Goal: Complete application form

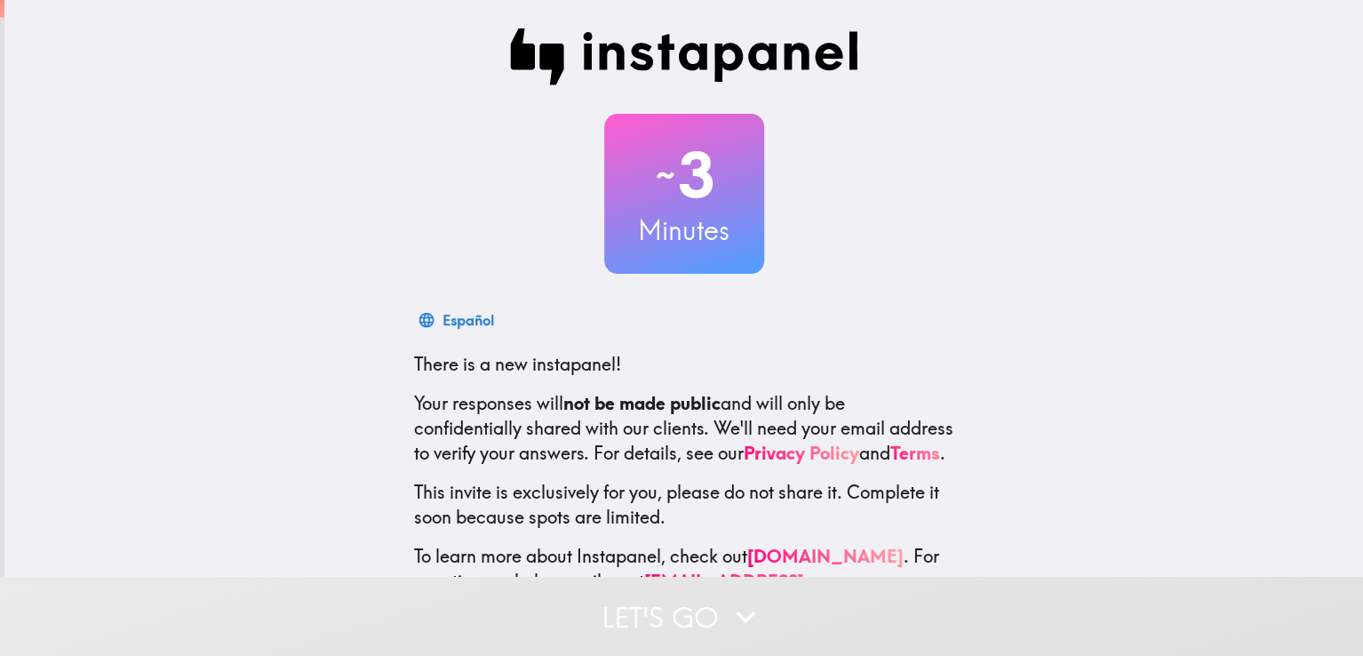
scroll to position [85, 0]
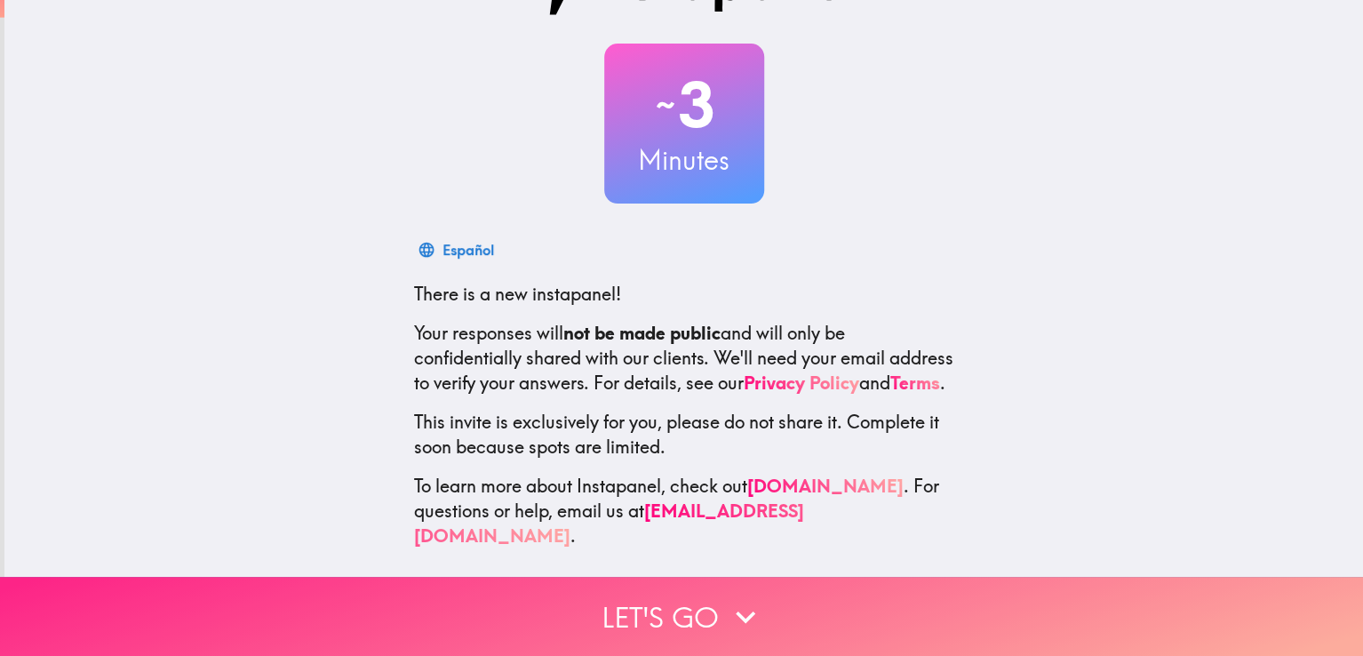
click at [663, 619] on button "Let's go" at bounding box center [681, 616] width 1363 height 79
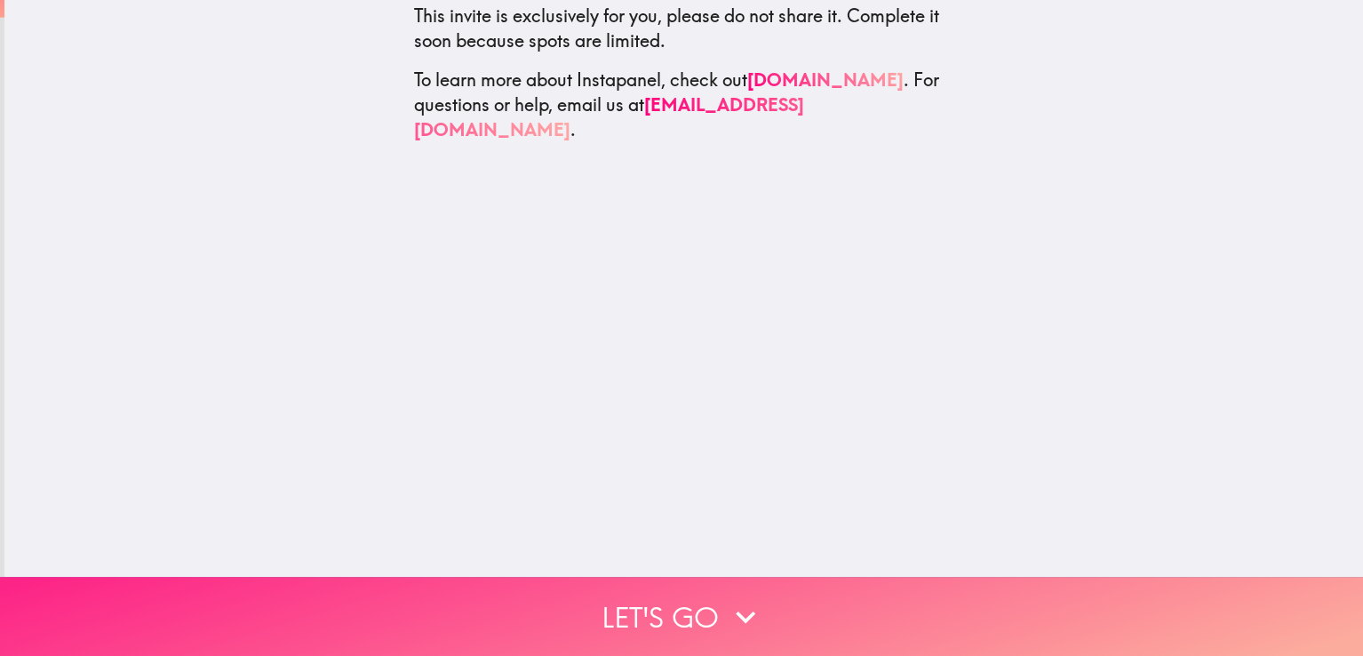
scroll to position [0, 0]
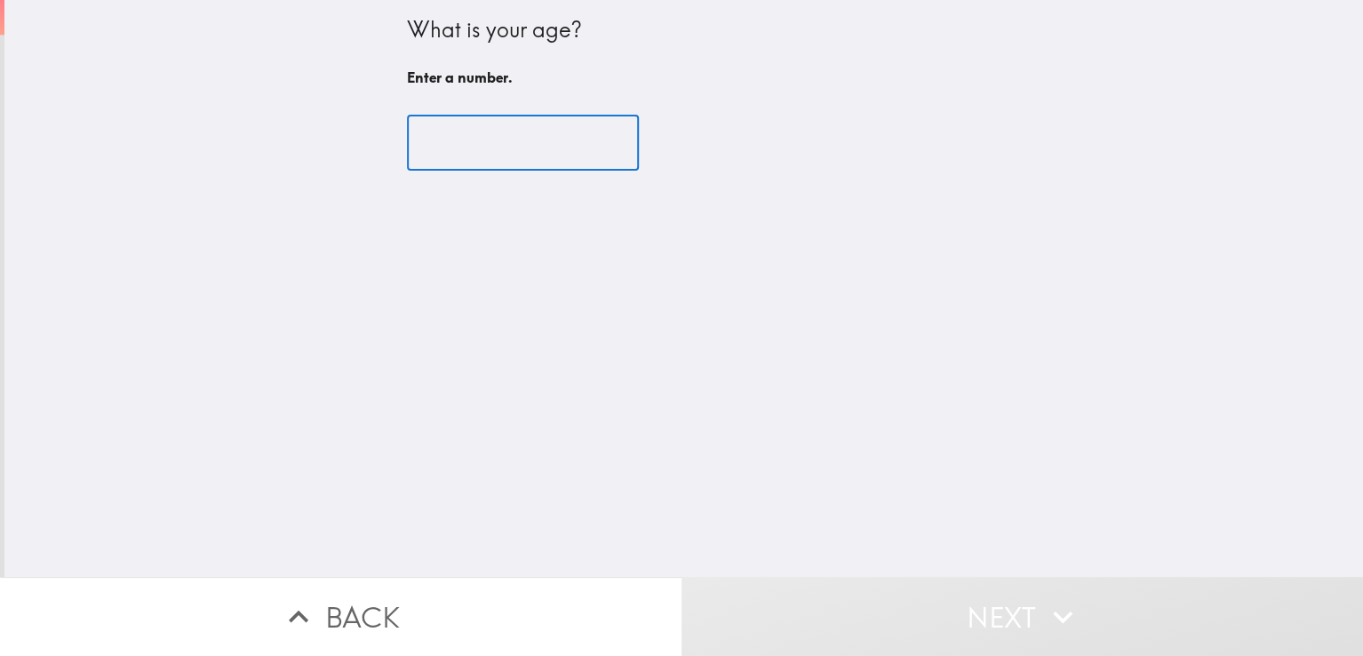
click at [453, 151] on input "number" at bounding box center [523, 143] width 232 height 55
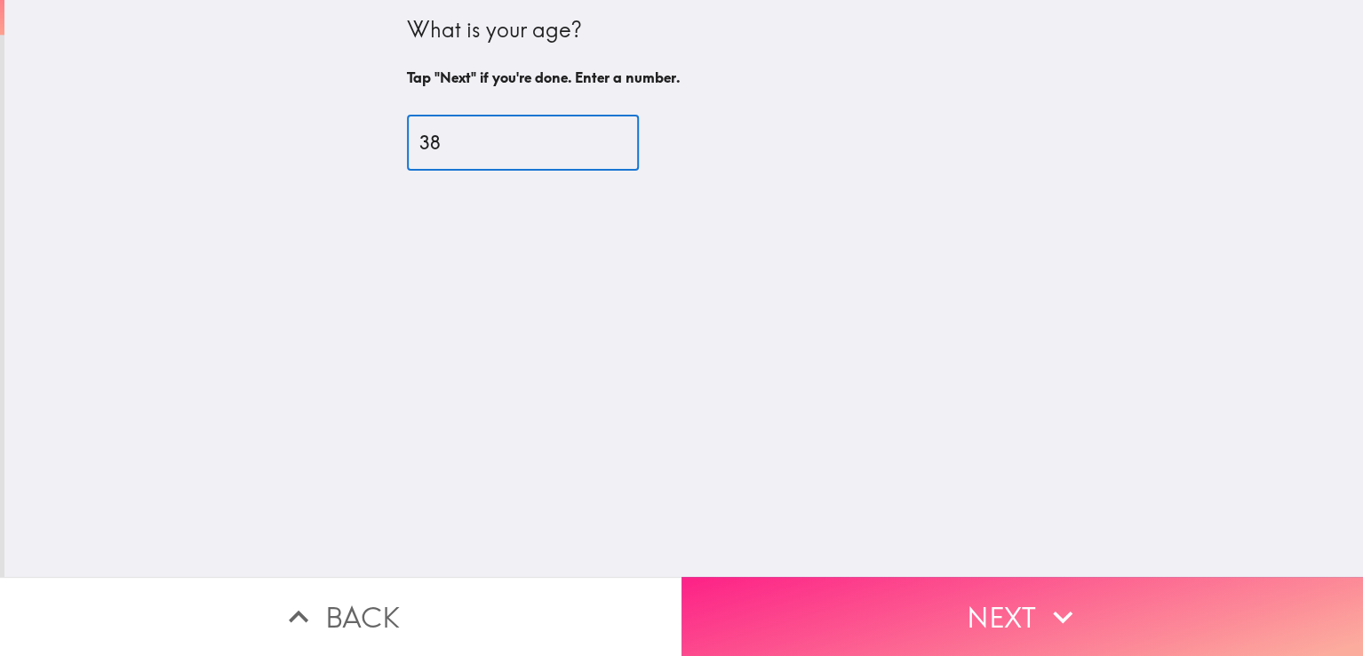
type input "38"
click at [787, 577] on button "Next" at bounding box center [1023, 616] width 682 height 79
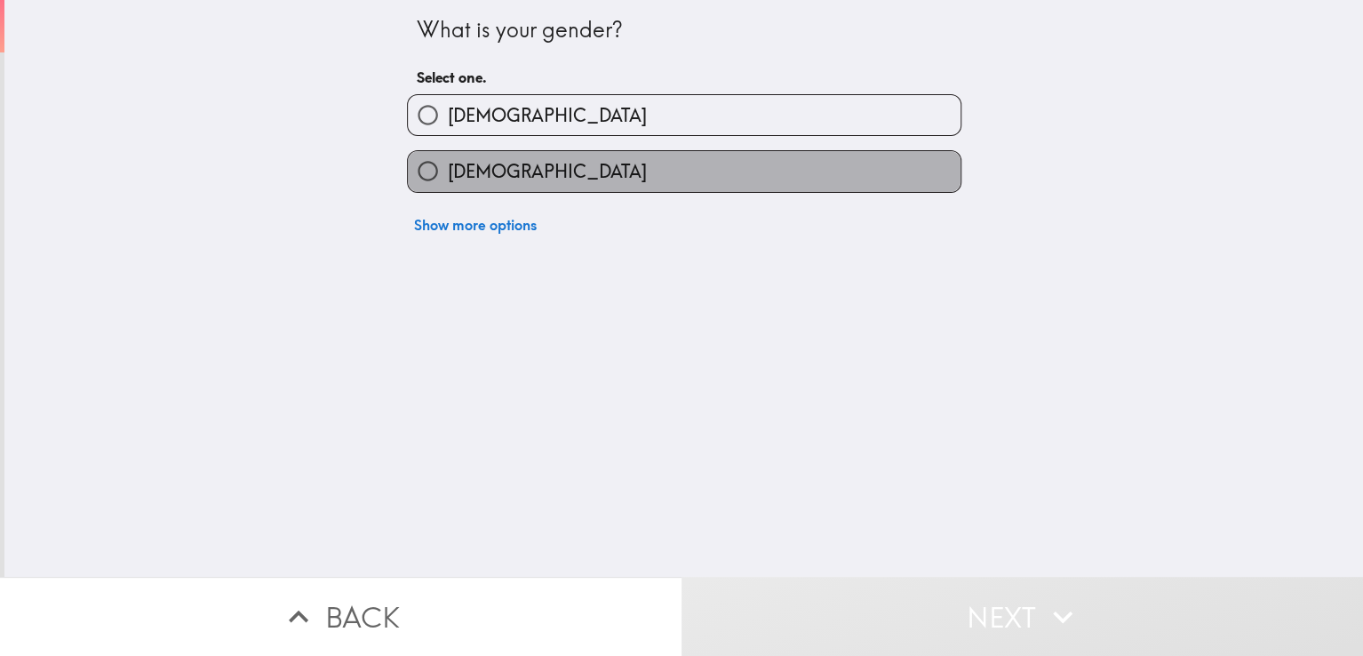
click at [677, 191] on label "[DEMOGRAPHIC_DATA]" at bounding box center [684, 171] width 553 height 40
click at [448, 191] on input "[DEMOGRAPHIC_DATA]" at bounding box center [428, 171] width 40 height 40
radio input "true"
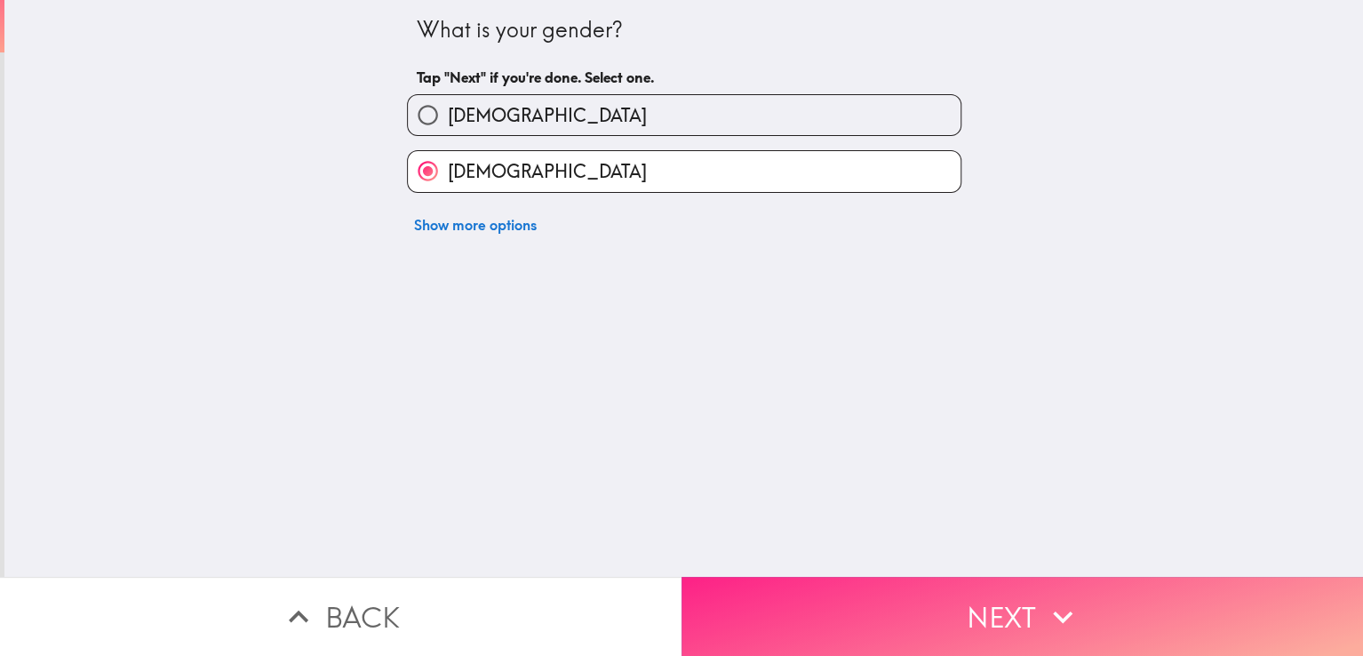
click at [891, 582] on button "Next" at bounding box center [1023, 616] width 682 height 79
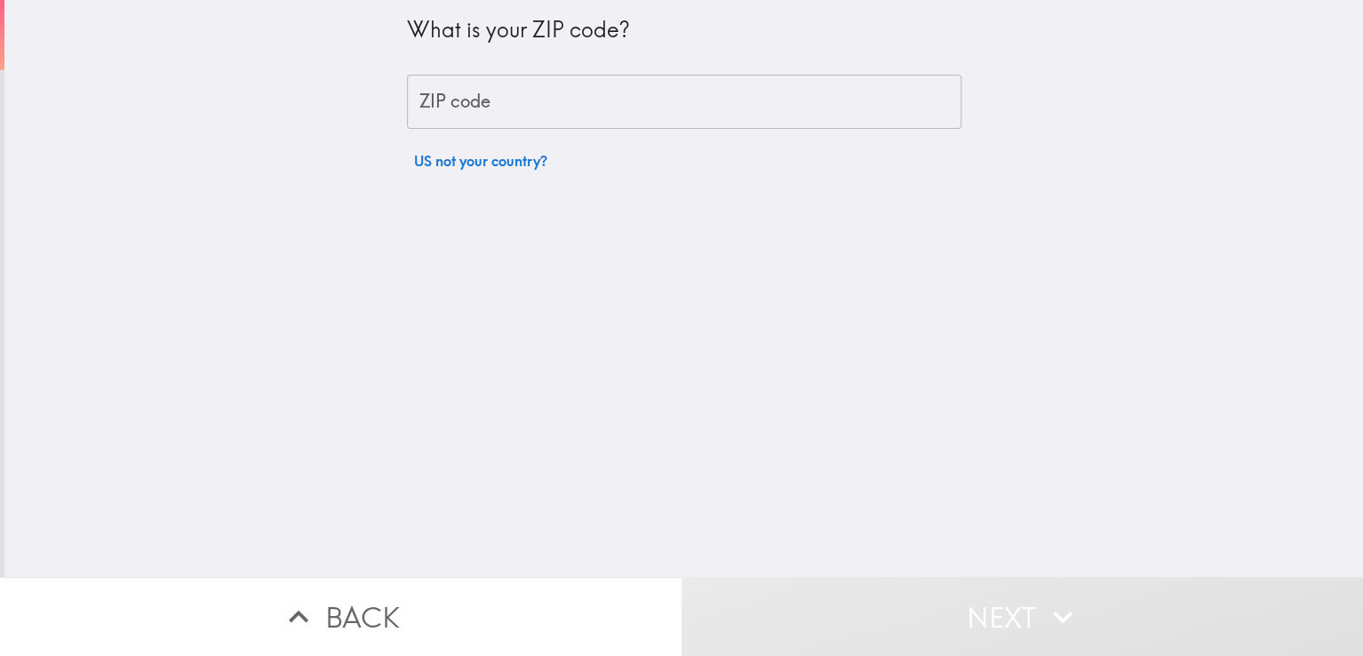
click at [659, 108] on input "ZIP code" at bounding box center [684, 102] width 555 height 55
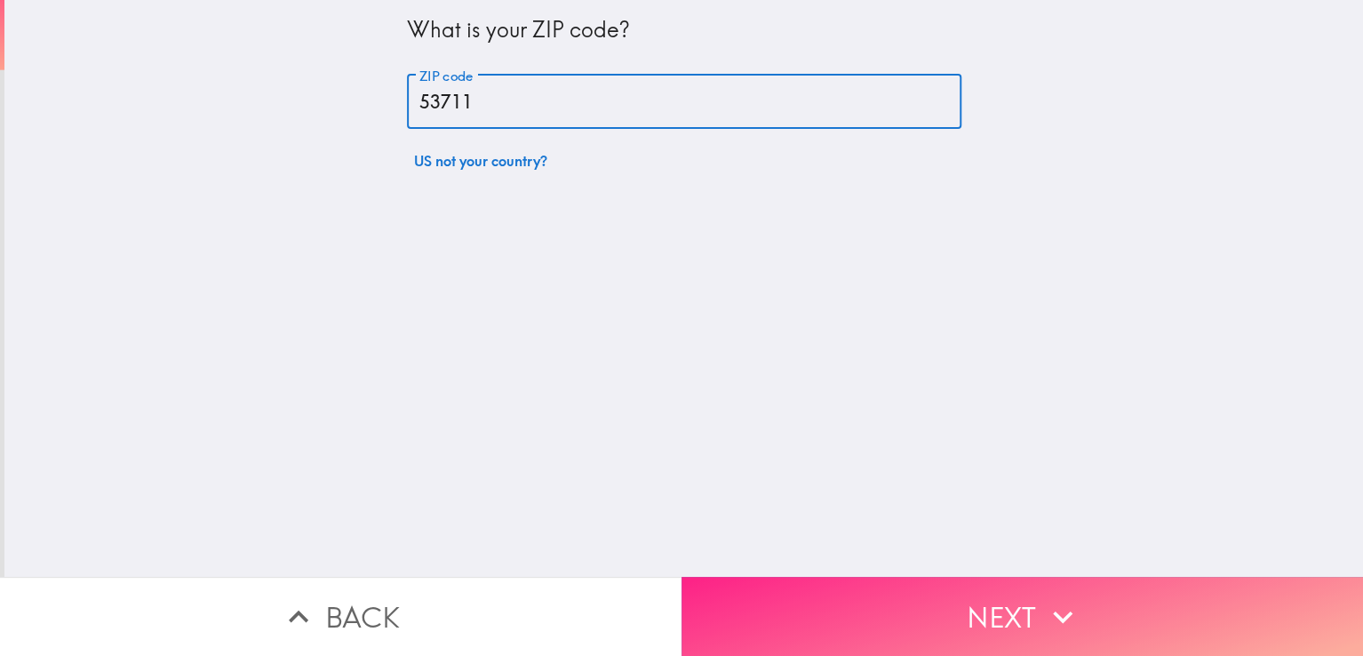
type input "53711"
click at [931, 589] on button "Next" at bounding box center [1023, 616] width 682 height 79
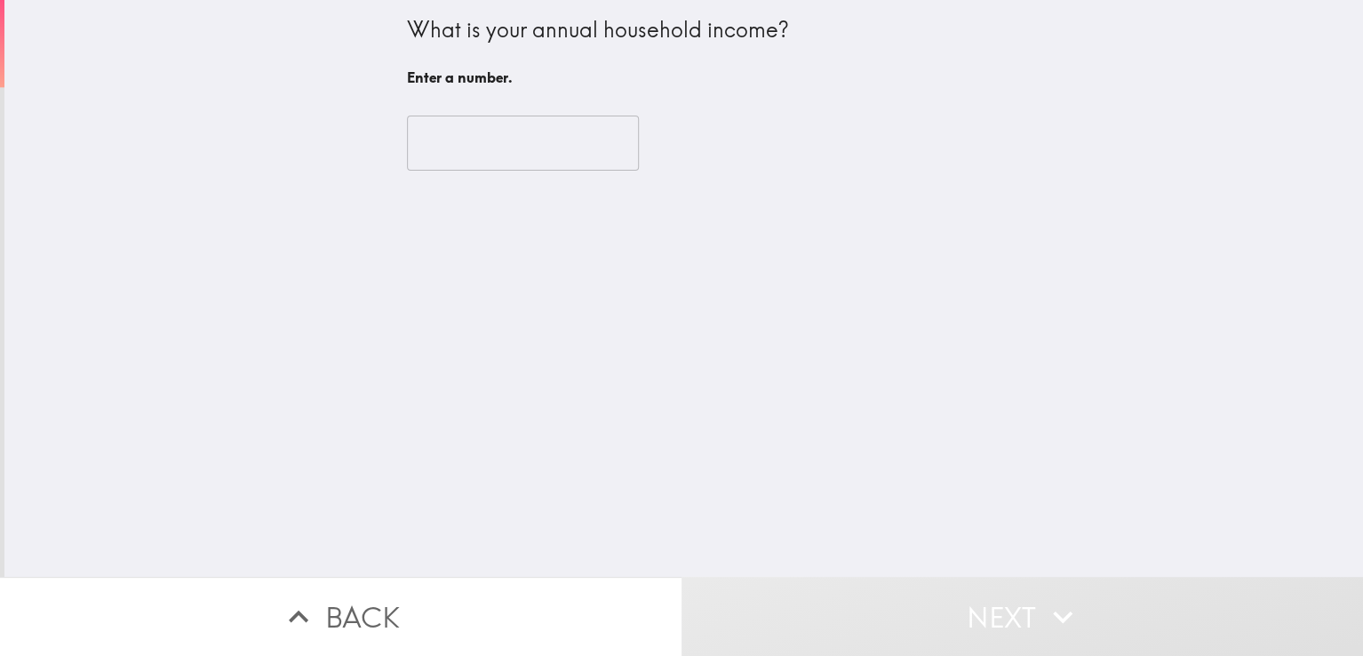
click at [496, 156] on input "number" at bounding box center [523, 143] width 232 height 55
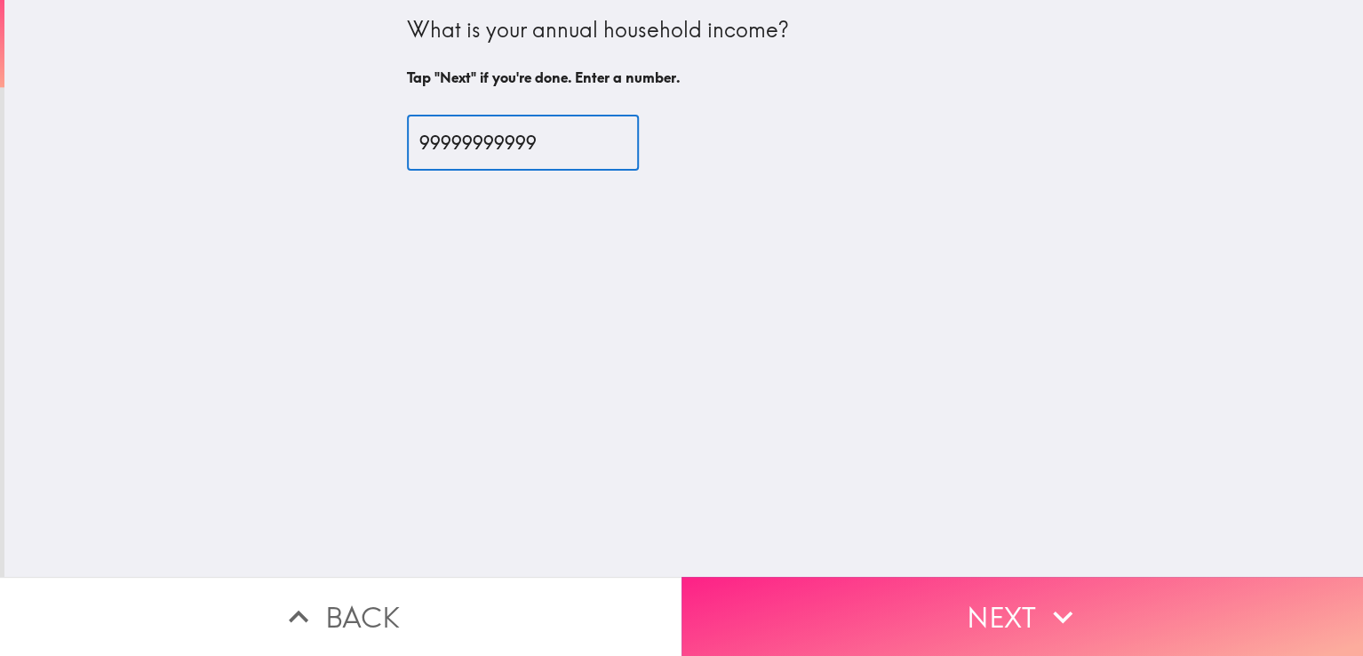
type input "99999999999"
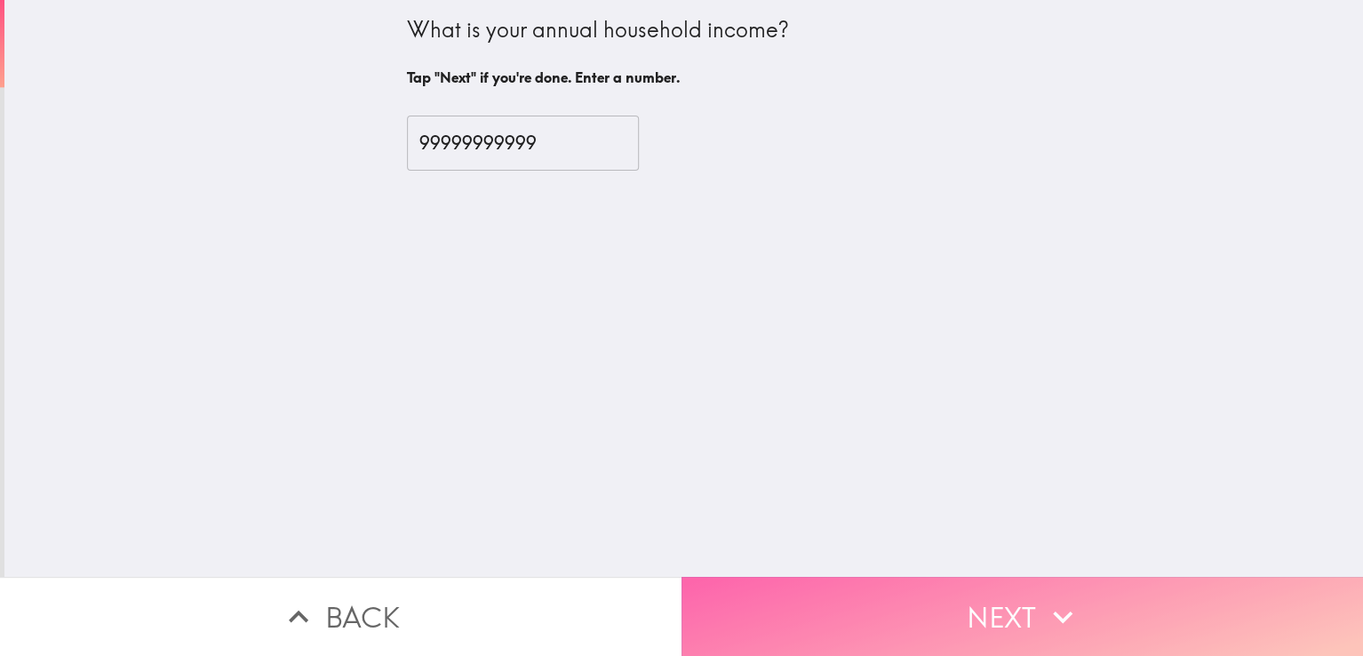
click at [755, 617] on button "Next" at bounding box center [1023, 616] width 682 height 79
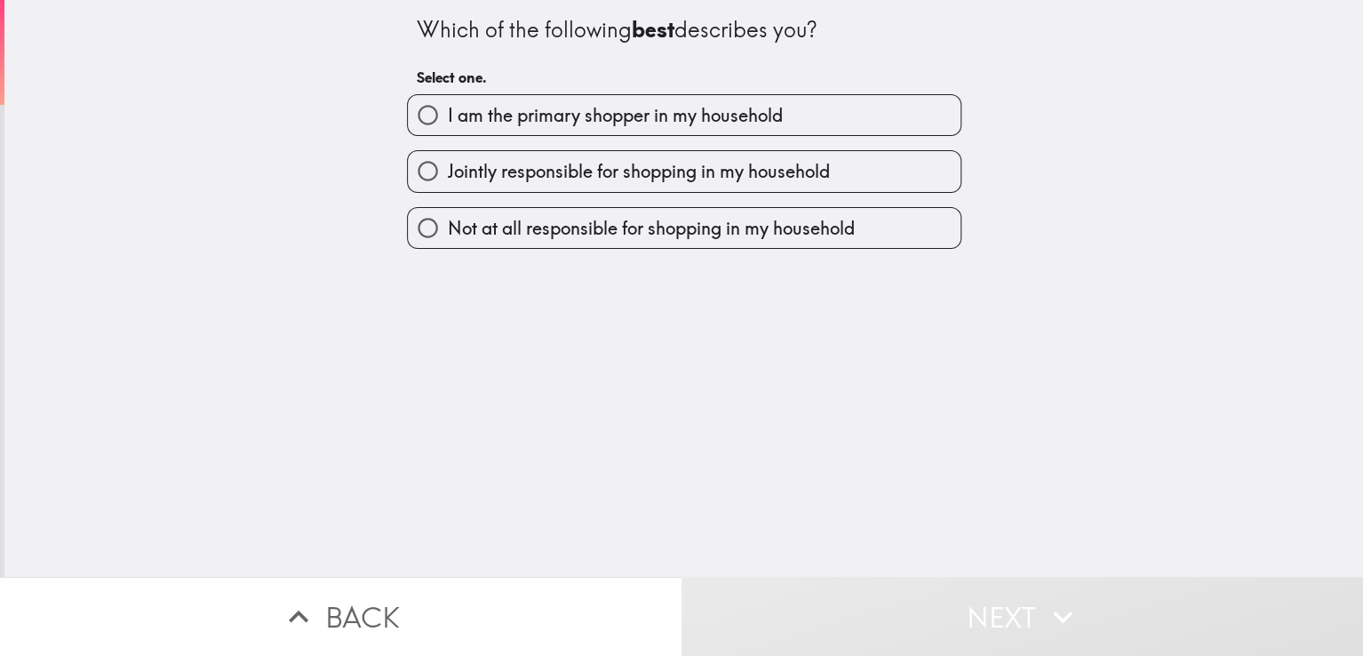
click at [716, 115] on span "I am the primary shopper in my household" at bounding box center [615, 115] width 335 height 25
click at [448, 115] on input "I am the primary shopper in my household" at bounding box center [428, 115] width 40 height 40
radio input "true"
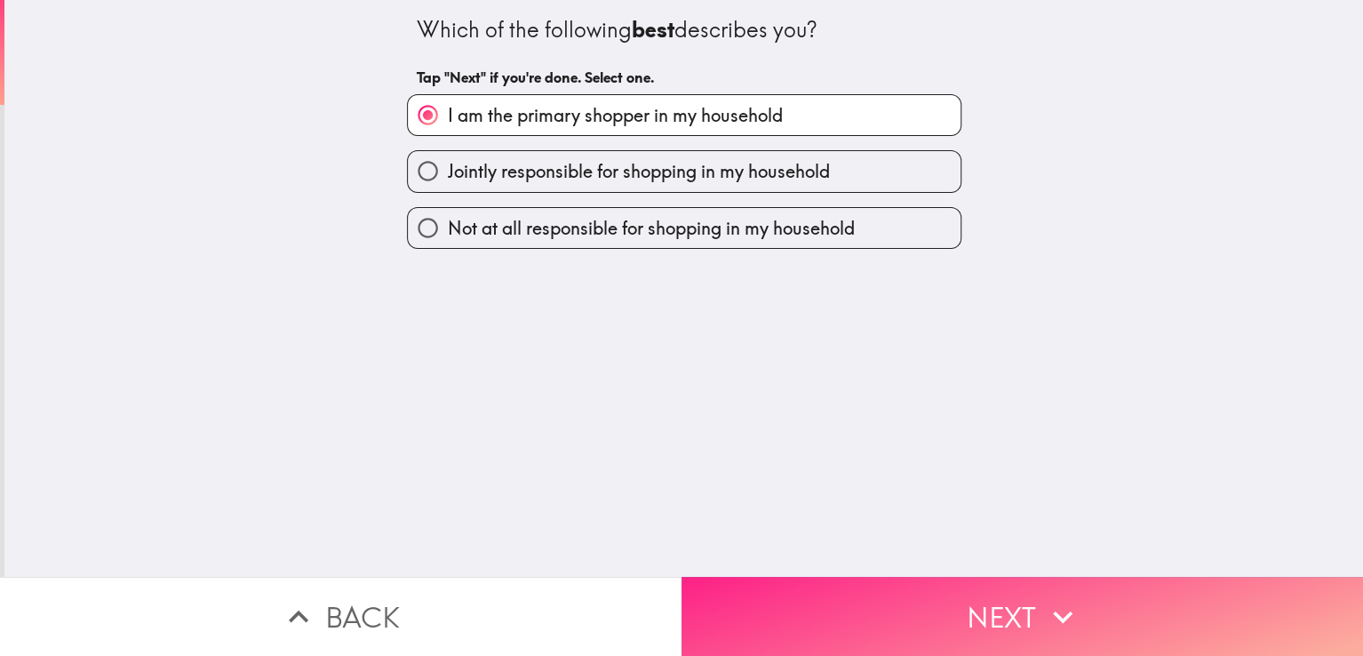
click at [818, 600] on button "Next" at bounding box center [1023, 616] width 682 height 79
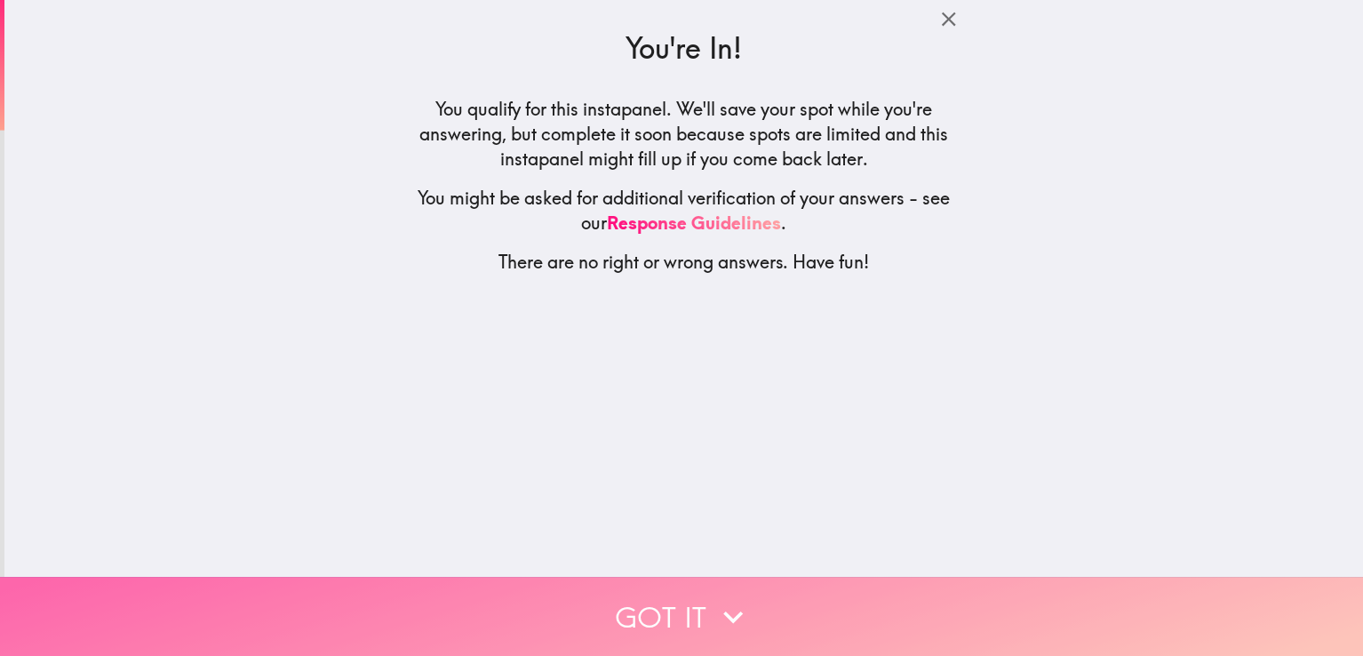
click at [652, 590] on button "Got it" at bounding box center [681, 616] width 1363 height 79
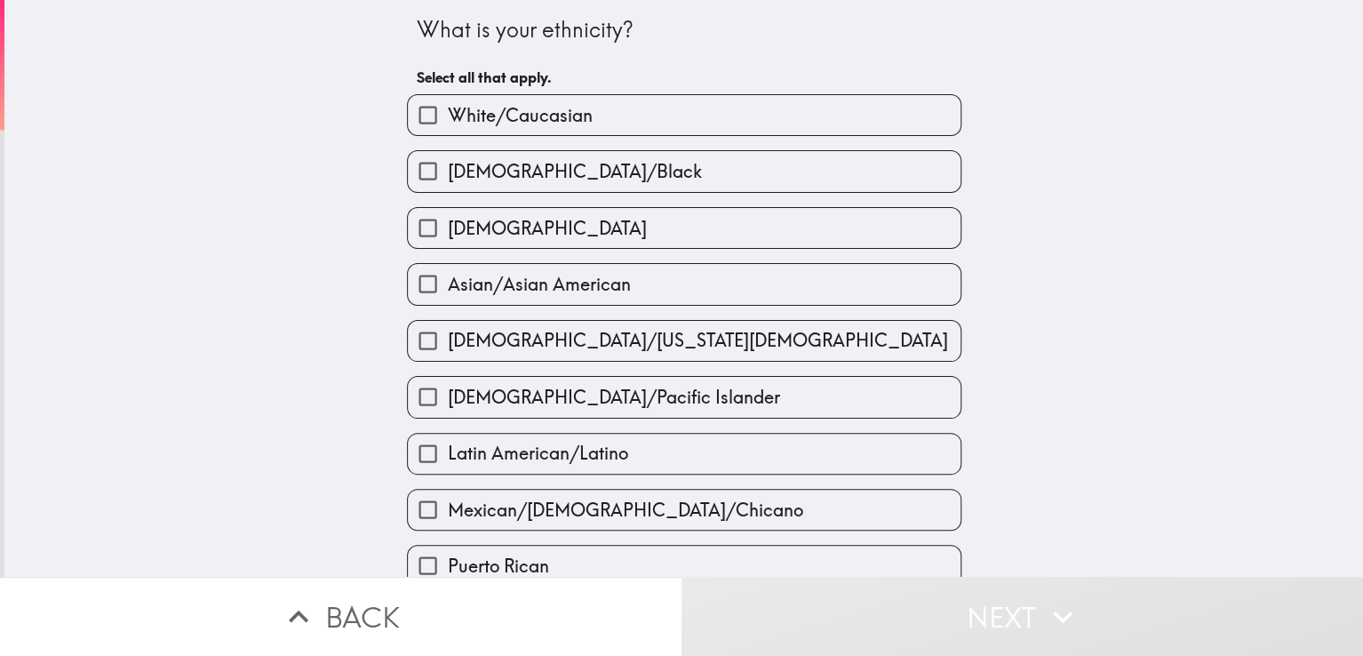
click at [481, 126] on span "White/Caucasian" at bounding box center [520, 115] width 145 height 25
click at [448, 126] on input "White/Caucasian" at bounding box center [428, 115] width 40 height 40
checkbox input "true"
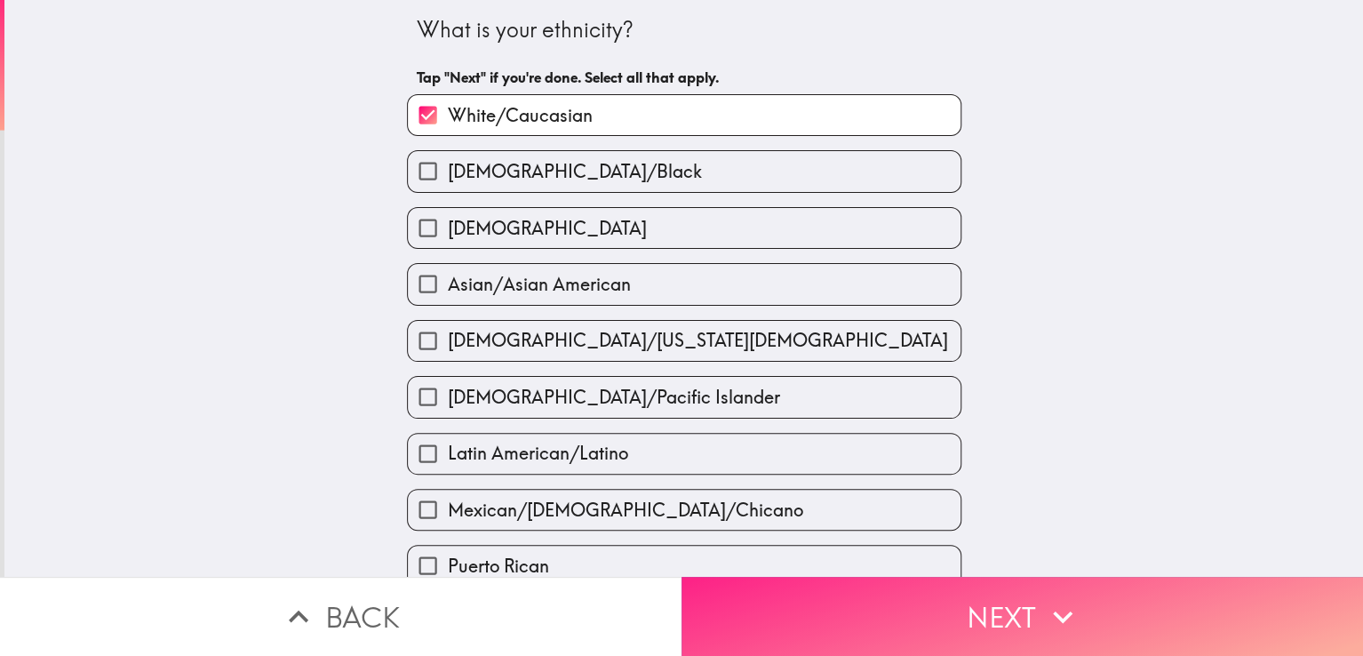
click at [826, 601] on button "Next" at bounding box center [1023, 616] width 682 height 79
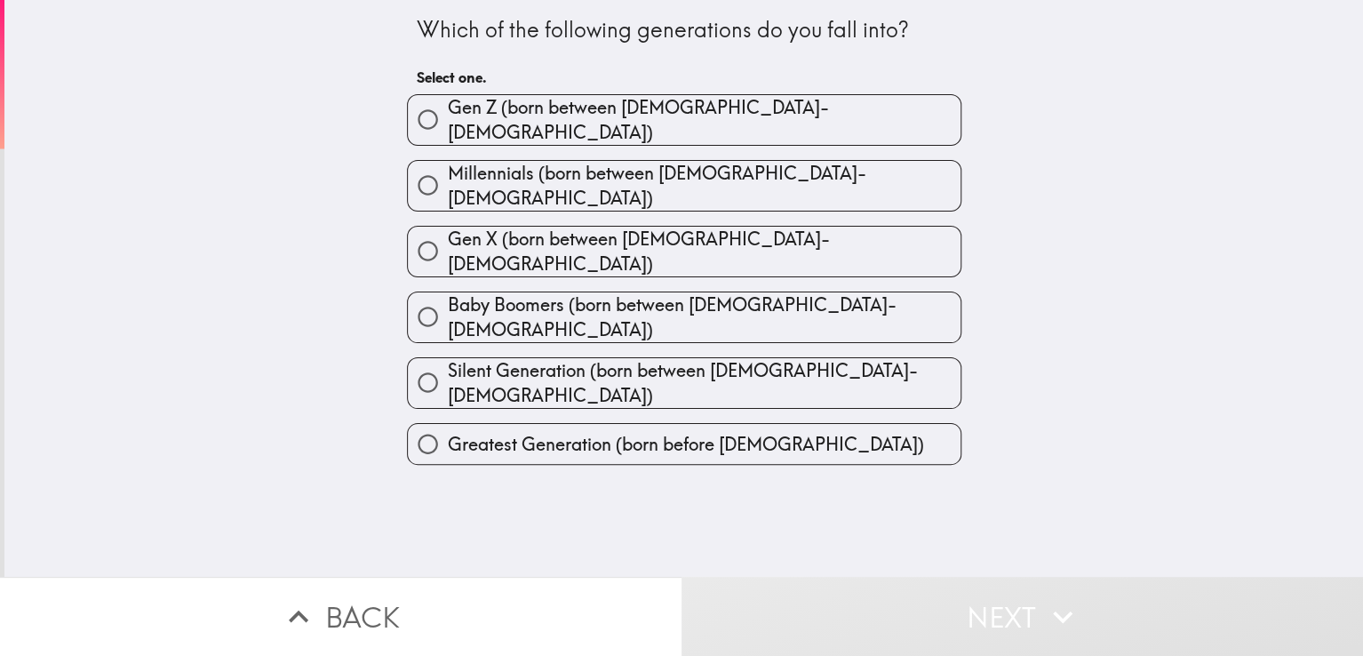
click at [905, 164] on label "Millennials (born between [DEMOGRAPHIC_DATA]-[DEMOGRAPHIC_DATA])" at bounding box center [684, 186] width 553 height 50
click at [448, 165] on input "Millennials (born between [DEMOGRAPHIC_DATA]-[DEMOGRAPHIC_DATA])" at bounding box center [428, 185] width 40 height 40
radio input "true"
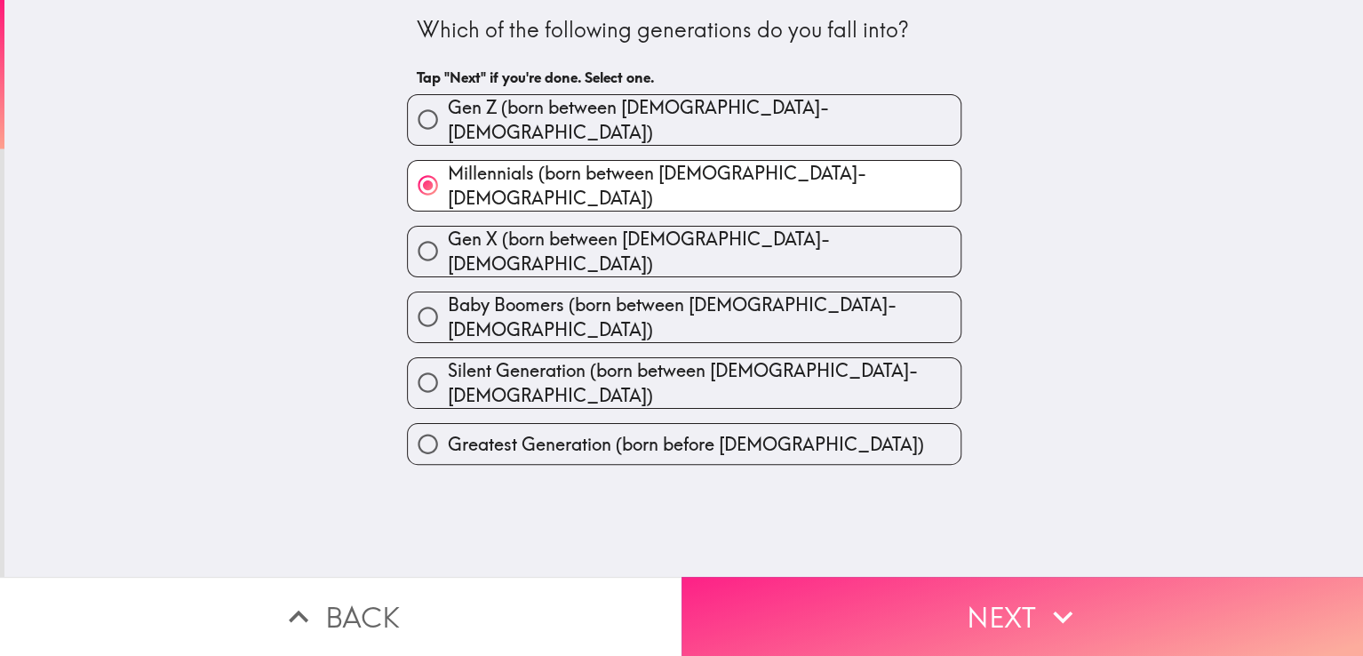
click at [1010, 577] on button "Next" at bounding box center [1023, 616] width 682 height 79
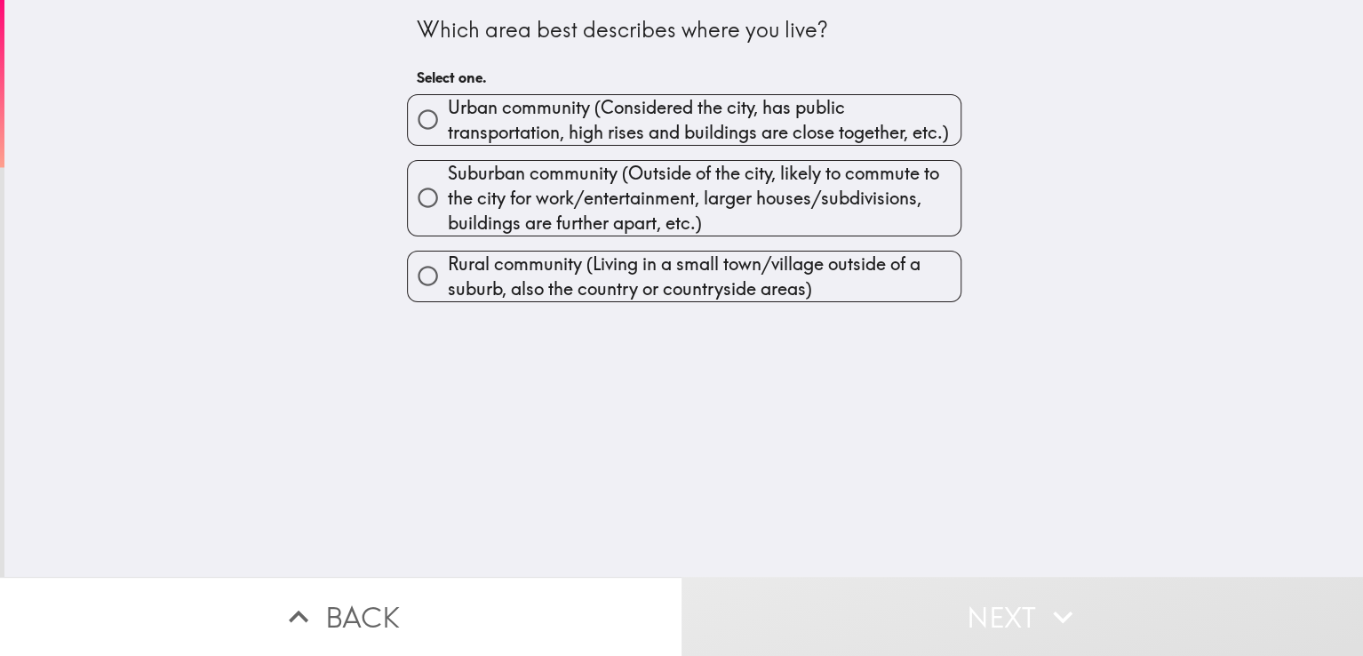
click at [849, 176] on span "Suburban community (Outside of the city, likely to commute to the city for work…" at bounding box center [704, 198] width 513 height 75
click at [448, 178] on input "Suburban community (Outside of the city, likely to commute to the city for work…" at bounding box center [428, 198] width 40 height 40
radio input "true"
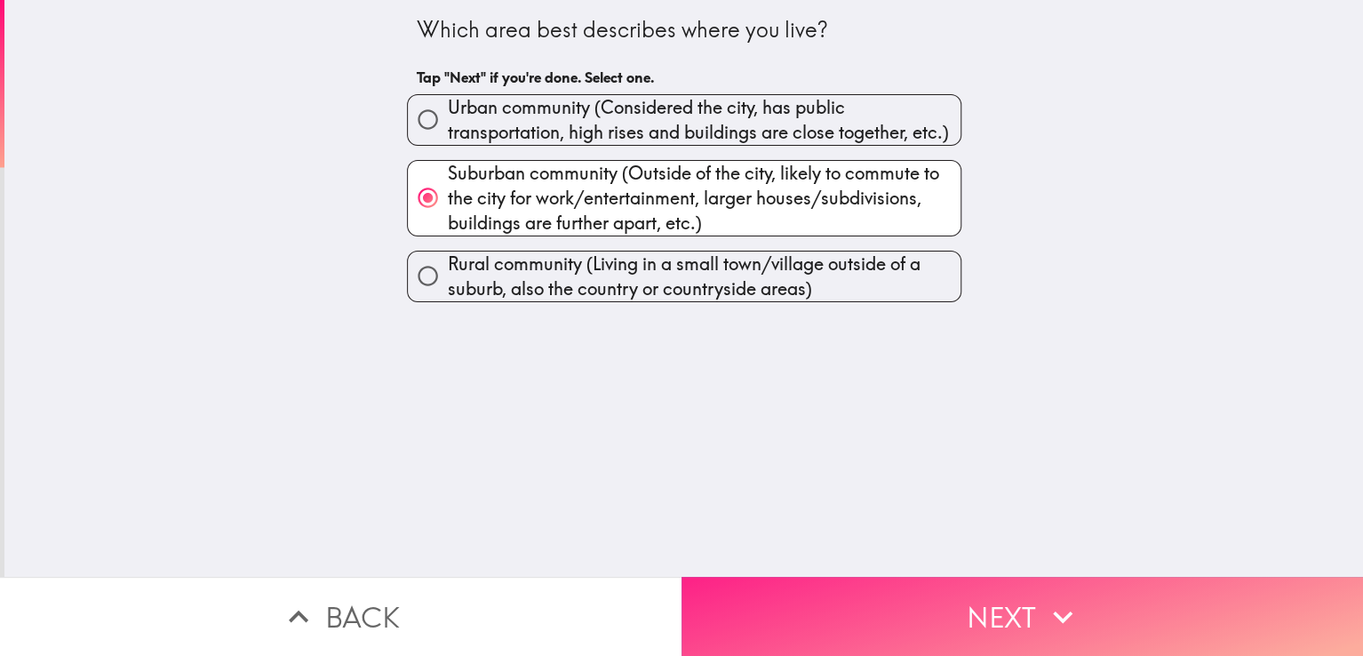
click at [859, 593] on button "Next" at bounding box center [1023, 616] width 682 height 79
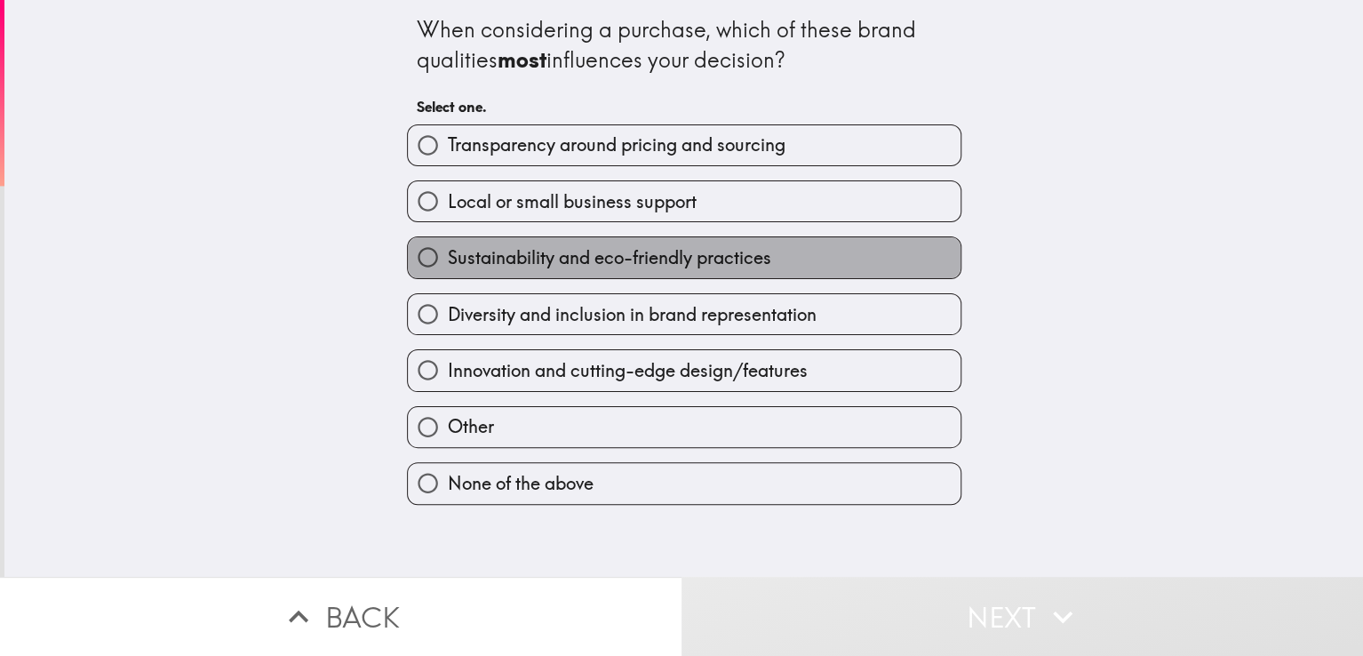
click at [822, 256] on label "Sustainability and eco-friendly practices" at bounding box center [684, 257] width 553 height 40
click at [448, 256] on input "Sustainability and eco-friendly practices" at bounding box center [428, 257] width 40 height 40
radio input "true"
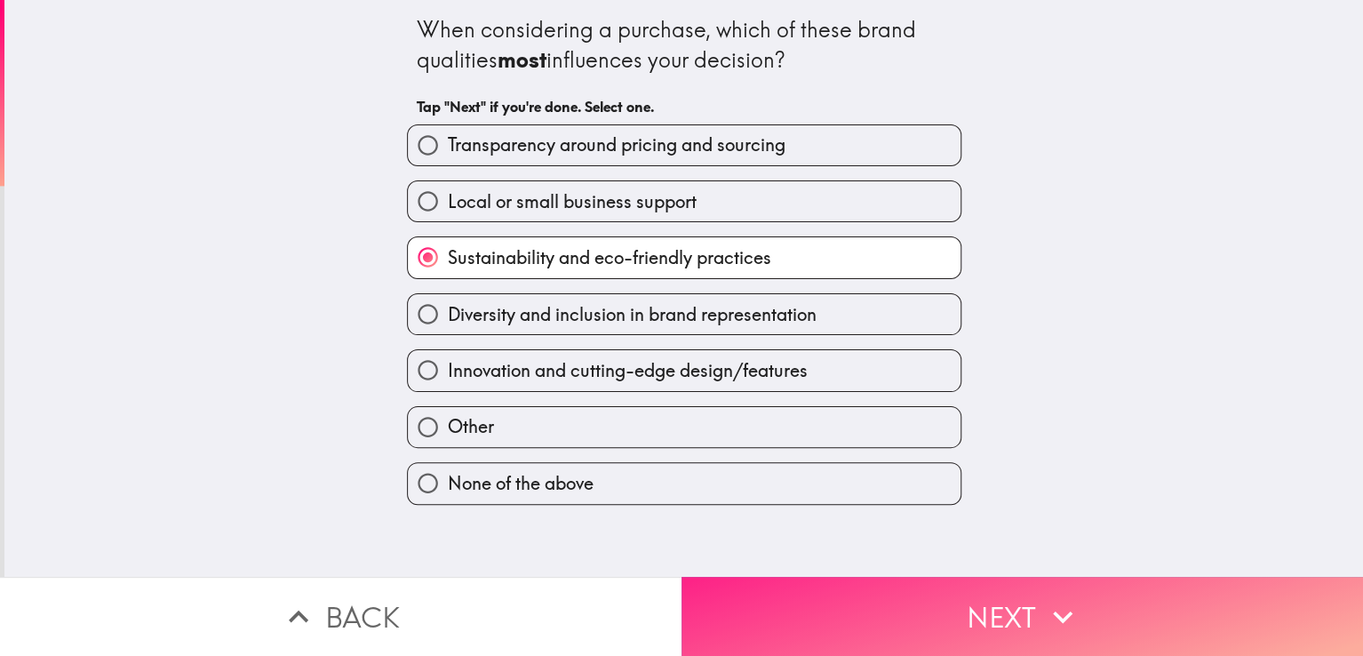
click at [954, 617] on button "Next" at bounding box center [1023, 616] width 682 height 79
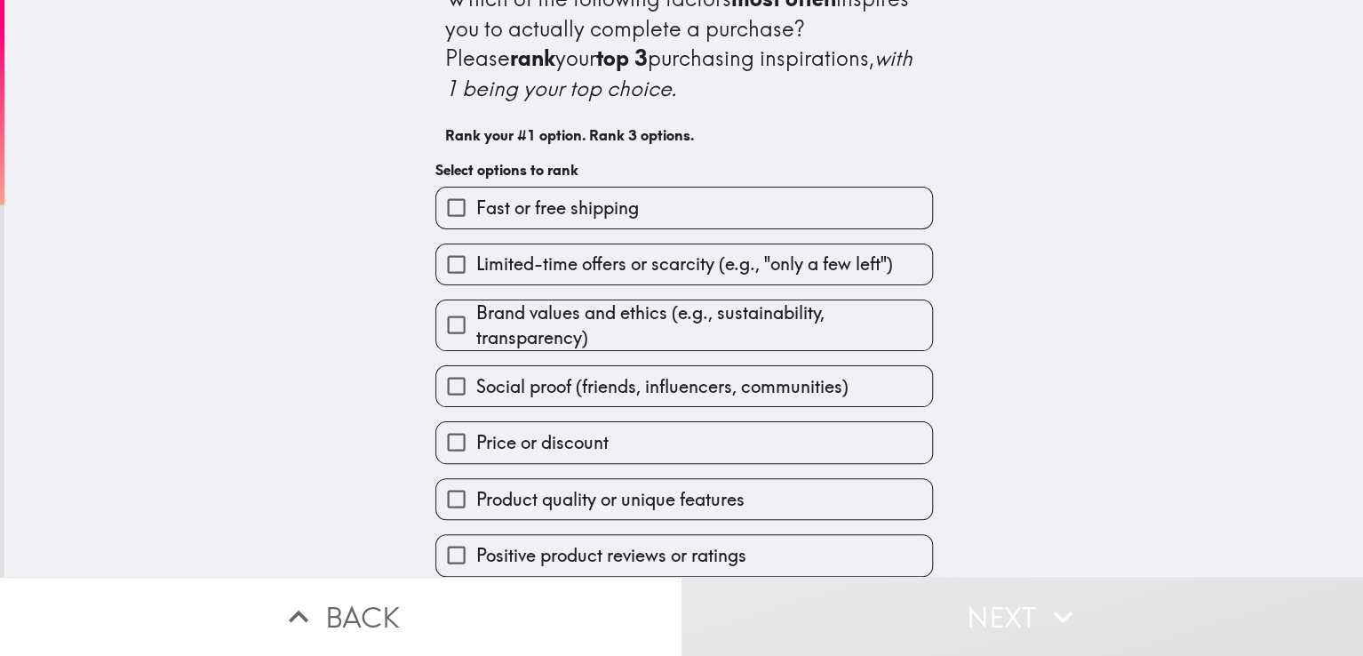
scroll to position [43, 0]
click at [1077, 388] on div "Which of the following factors most often inspires you to actually complete a p…" at bounding box center [683, 257] width 1359 height 577
click at [739, 543] on label "Positive product reviews or ratings" at bounding box center [684, 555] width 496 height 40
click at [476, 543] on input "Positive product reviews or ratings" at bounding box center [456, 555] width 40 height 40
